Goal: Task Accomplishment & Management: Manage account settings

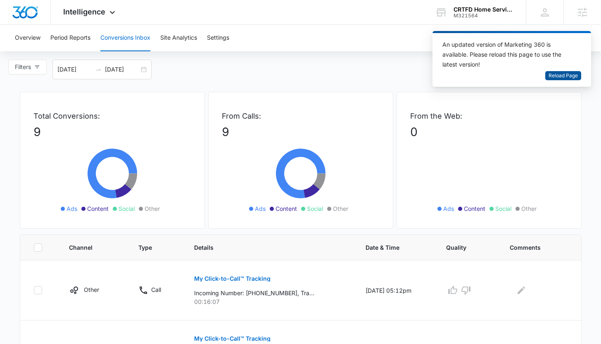
click at [551, 75] on span "Reload Page" at bounding box center [563, 76] width 29 height 8
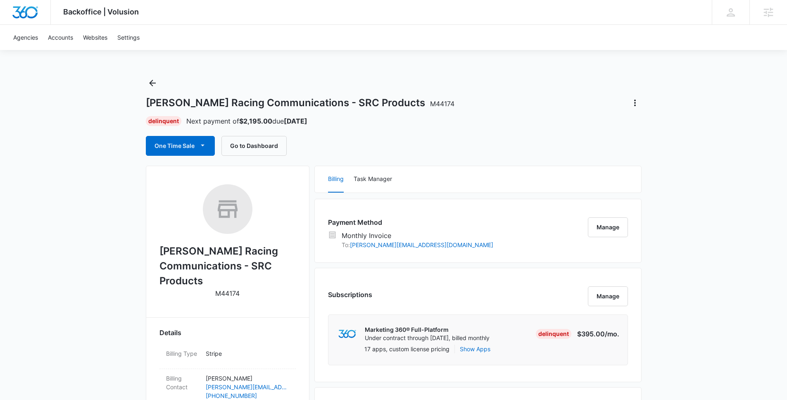
drag, startPoint x: 664, startPoint y: 87, endPoint x: 653, endPoint y: 98, distance: 14.9
click at [640, 105] on button "Actions" at bounding box center [635, 102] width 13 height 13
click at [645, 148] on div "Close Account" at bounding box center [659, 151] width 41 height 6
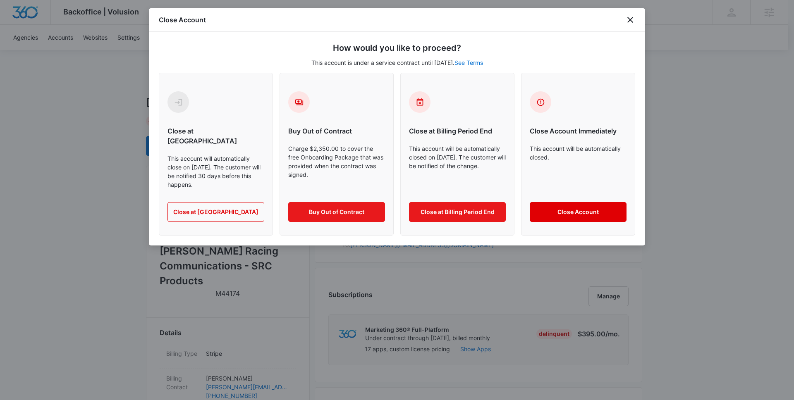
click at [558, 202] on button "Close Account" at bounding box center [577, 212] width 97 height 20
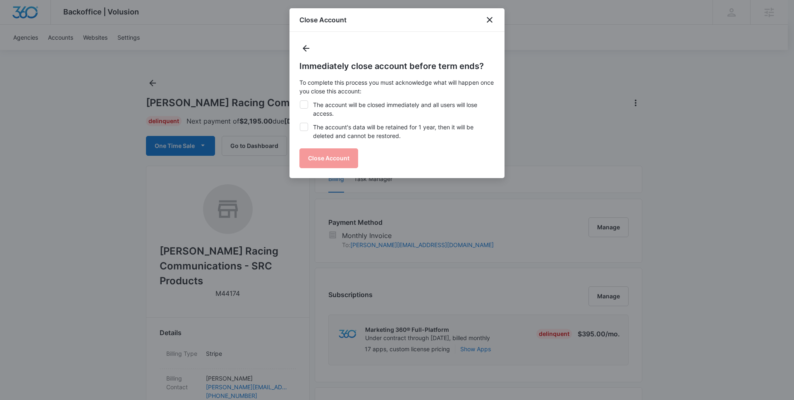
click at [302, 105] on icon at bounding box center [303, 105] width 5 height 4
click at [300, 101] on input "The account will be closed immediately and all users will lose access." at bounding box center [299, 100] width 0 height 0
checkbox input "true"
click at [312, 129] on label "The account's data will be retained for 1 year, then it will be deleted and can…" at bounding box center [396, 131] width 195 height 17
click at [300, 123] on input "The account's data will be retained for 1 year, then it will be deleted and can…" at bounding box center [299, 123] width 0 height 0
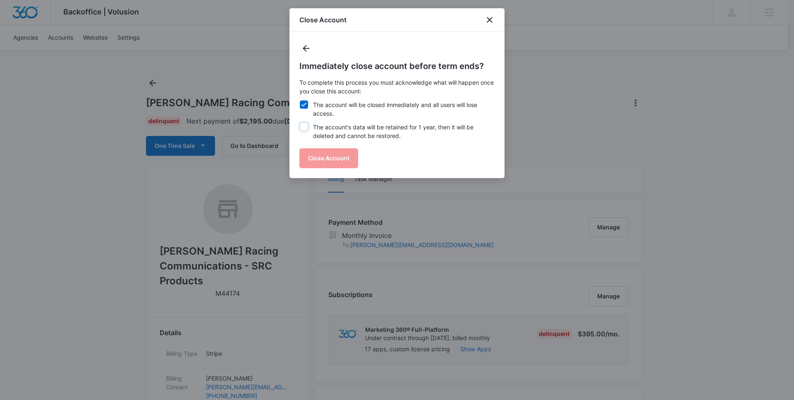
checkbox input "true"
click at [319, 152] on button "Close Account" at bounding box center [328, 158] width 59 height 20
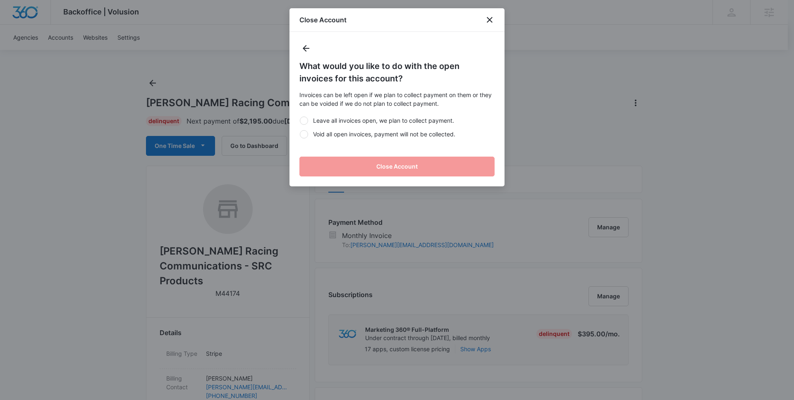
click at [331, 135] on label "Void all open invoices, payment will not be collected." at bounding box center [396, 134] width 195 height 9
click at [300, 134] on input "Void all open invoices, payment will not be collected." at bounding box center [299, 134] width 0 height 0
radio input "true"
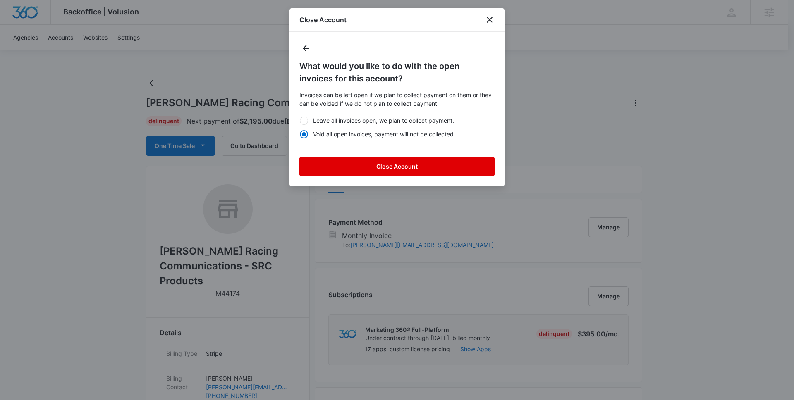
click at [341, 174] on button "Close Account" at bounding box center [396, 167] width 195 height 20
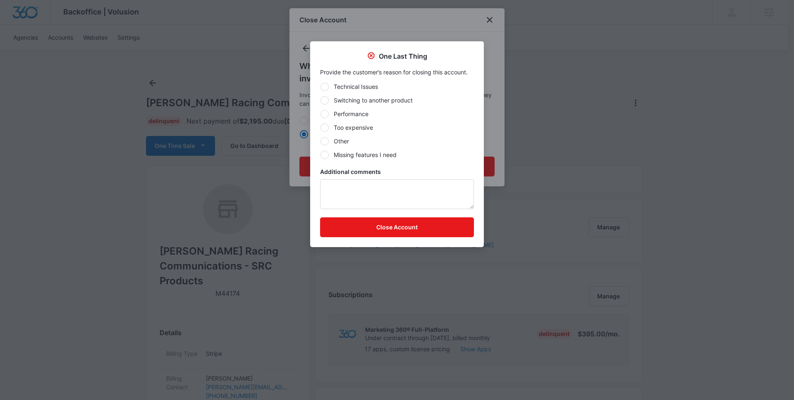
click at [398, 148] on div "Technical Issues Switching to another product Performance Too expensive Other M…" at bounding box center [397, 120] width 154 height 77
click at [336, 143] on label "Other" at bounding box center [397, 141] width 154 height 9
click at [320, 141] on input "Other" at bounding box center [320, 141] width 0 height 0
radio input "true"
click at [392, 219] on button "Close Account" at bounding box center [397, 227] width 154 height 20
